Goal: Task Accomplishment & Management: Manage account settings

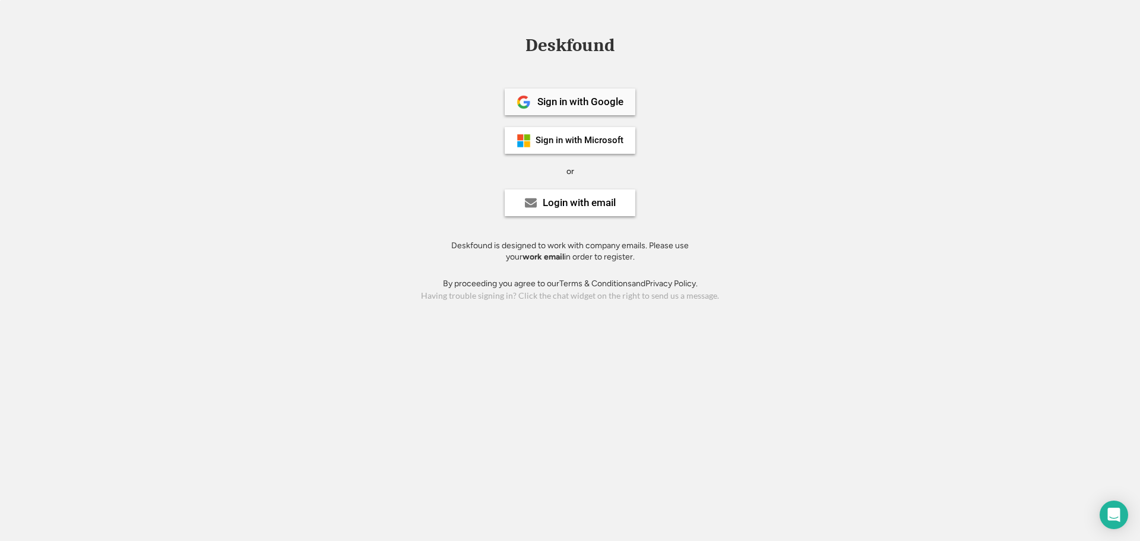
click at [580, 100] on div "Sign in with Google" at bounding box center [580, 102] width 86 height 10
click at [580, 205] on div "Login with email" at bounding box center [579, 203] width 73 height 10
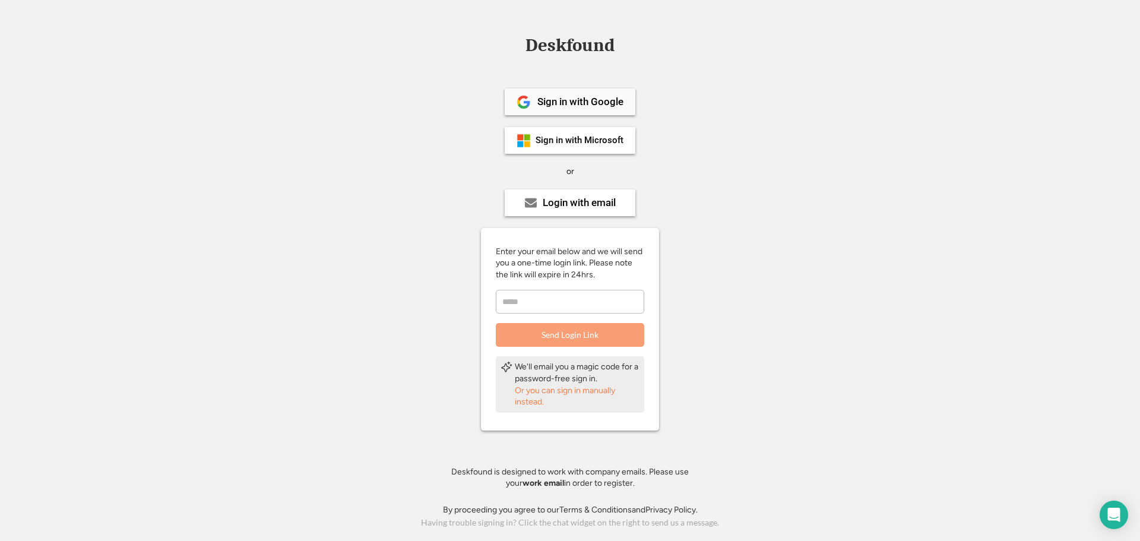
click at [546, 106] on div "Sign in with Google" at bounding box center [580, 102] width 86 height 10
